Goal: Answer question/provide support

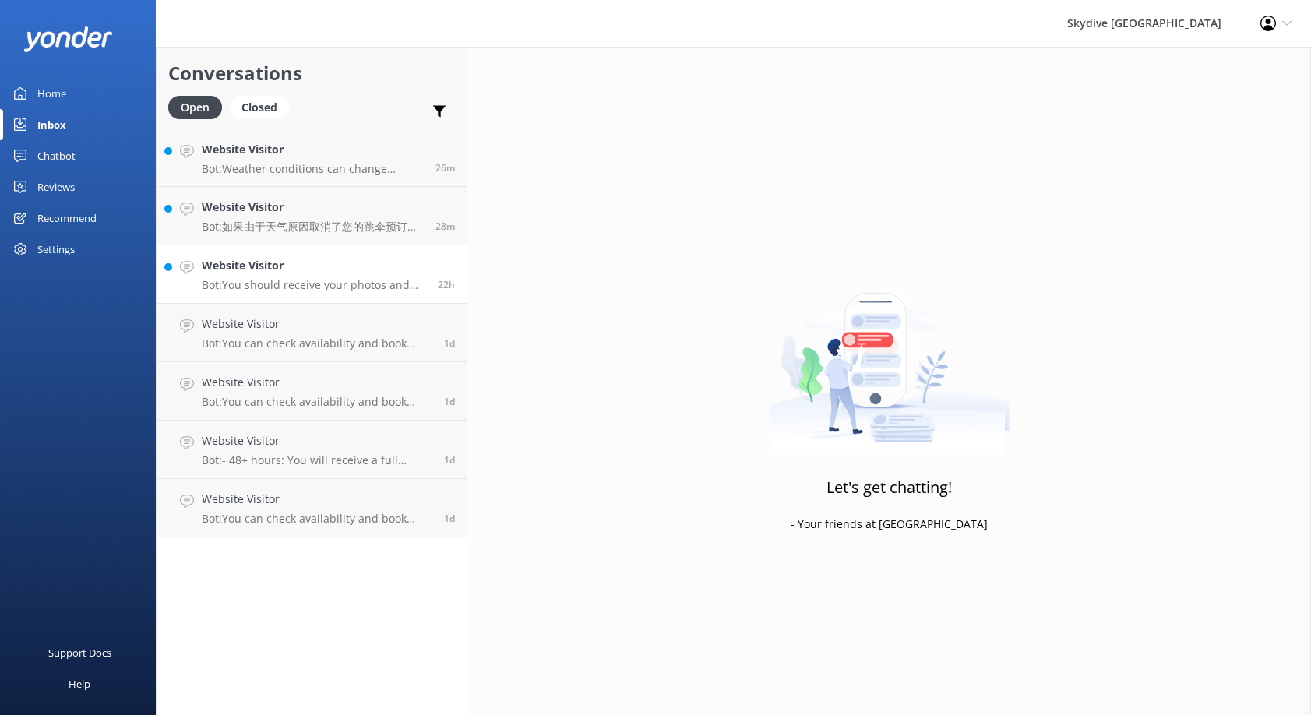
click at [301, 276] on div "Website Visitor Bot: You should receive your photos and videos via a link email…" at bounding box center [314, 274] width 224 height 34
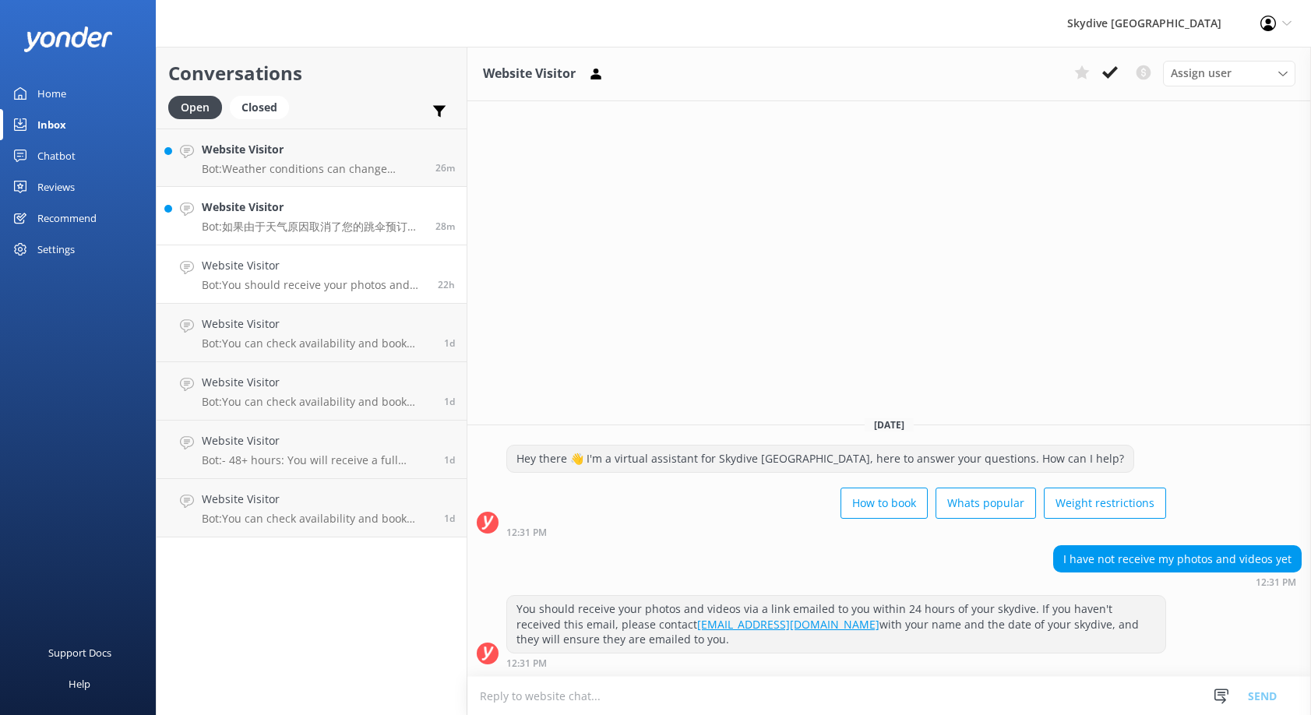
click at [318, 221] on p "Bot: 如果由于天气原因取消了您的跳伞预订，并且您无法重新安排时间，我们将提供退款（扣除预订费）。请联系团队以获取更多信息，电话：[PHONE_NUMBER…" at bounding box center [313, 227] width 222 height 14
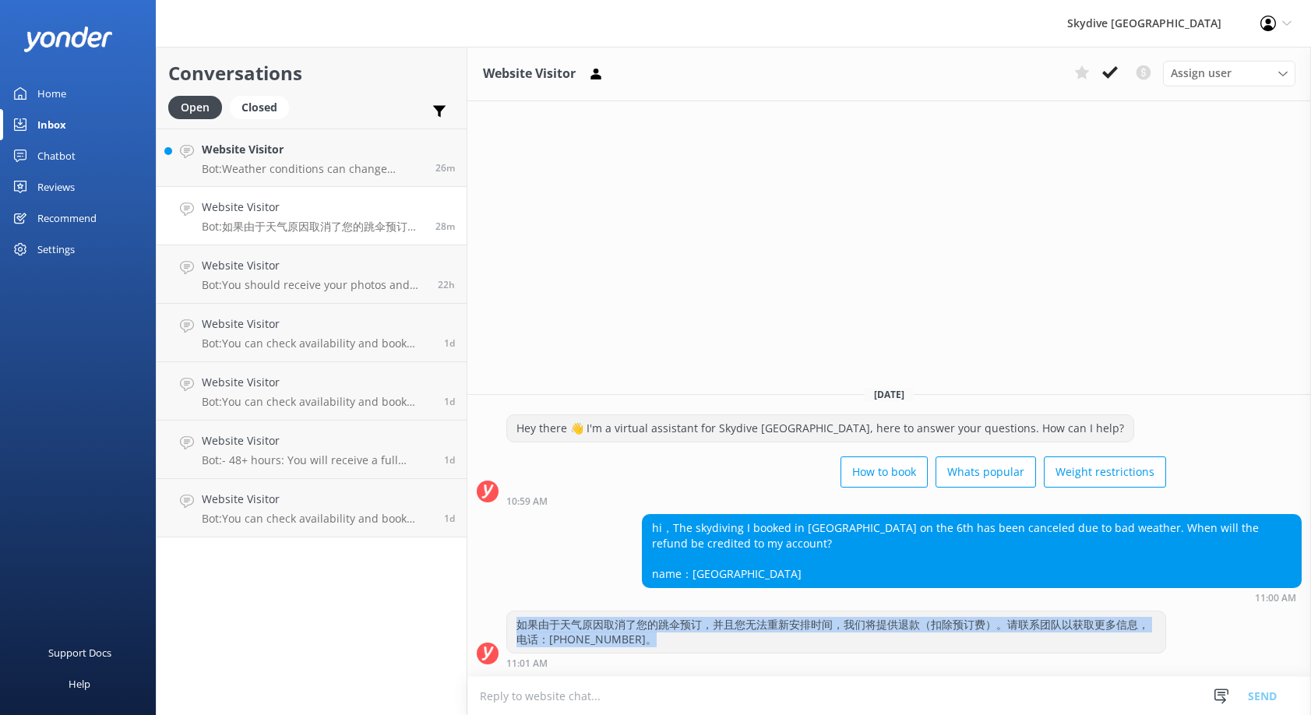
drag, startPoint x: 625, startPoint y: 637, endPoint x: 517, endPoint y: 629, distance: 107.8
click at [517, 629] on div "如果由于天气原因取消了您的跳伞预订，并且您无法重新安排时间，我们将提供退款（扣除预订费）。请联系团队以获取更多信息，电话：[PHONE_NUMBER]。" at bounding box center [836, 631] width 658 height 41
copy div "如果由于天气原因取消了您的跳伞预订，并且您无法重新安排时间，我们将提供退款（扣除预订费）。请联系团队以获取更多信息，电话：[PHONE_NUMBER]。"
